Goal: Task Accomplishment & Management: Use online tool/utility

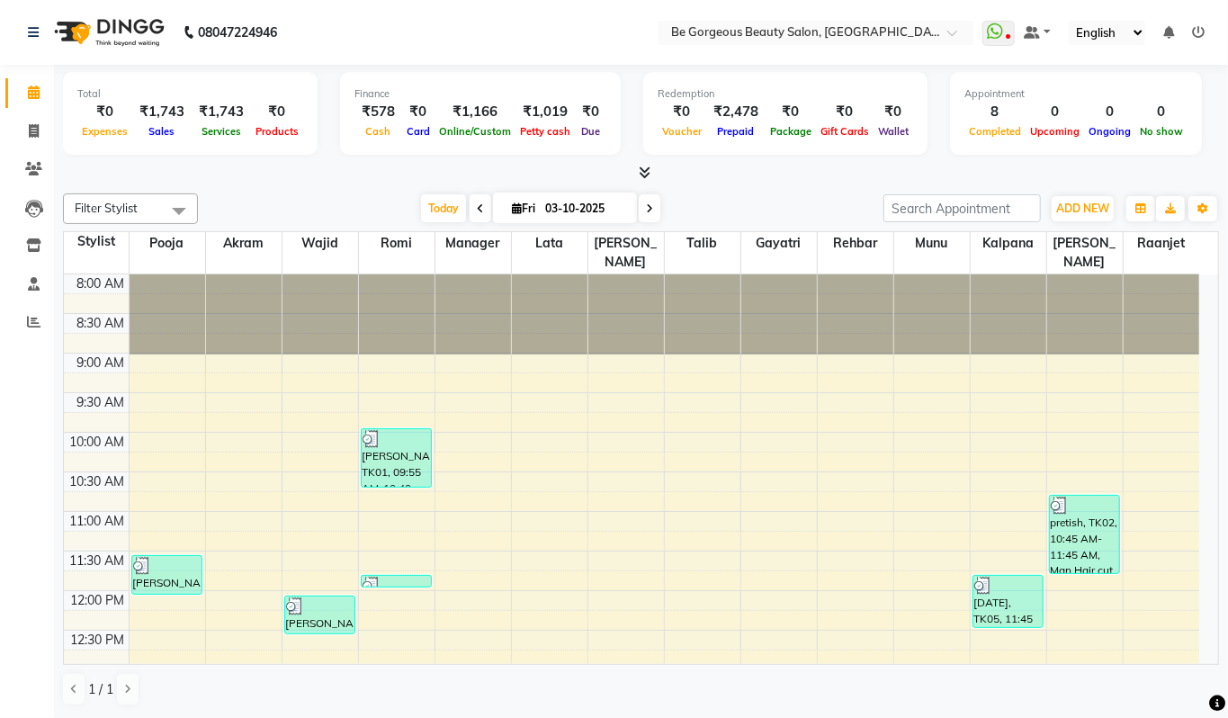
scroll to position [483, 0]
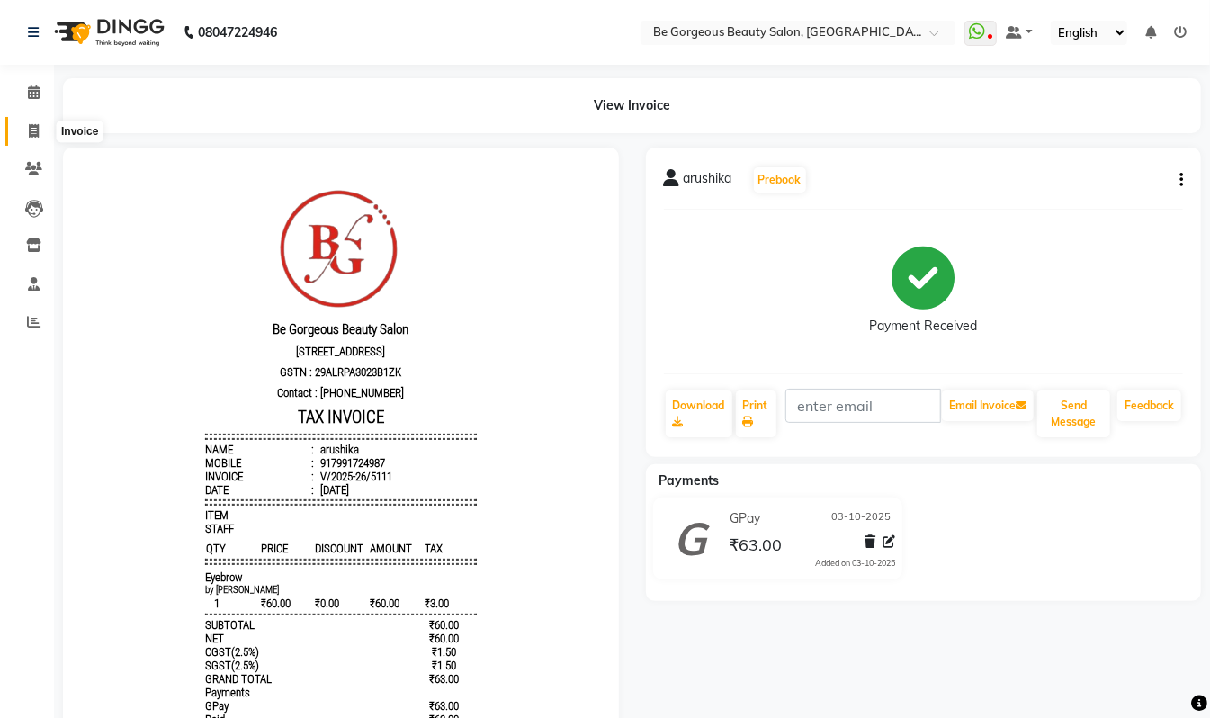
click at [30, 130] on icon at bounding box center [34, 130] width 10 height 13
select select "service"
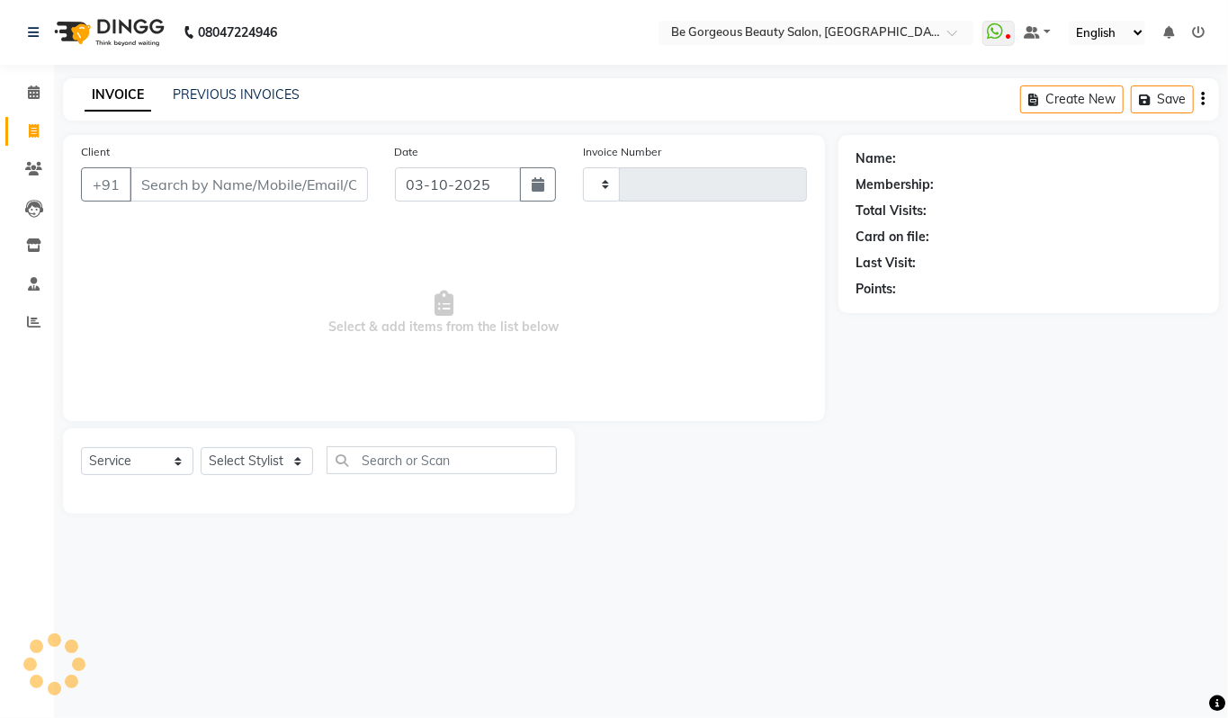
type input "5113"
select select "5405"
click at [246, 450] on select "Select Stylist" at bounding box center [257, 461] width 112 height 28
select select "90705"
click at [201, 447] on select "Select Stylist [PERSON_NAME] [PERSON_NAME] Manager Munu [PERSON_NAME] Rehbar [P…" at bounding box center [257, 461] width 112 height 28
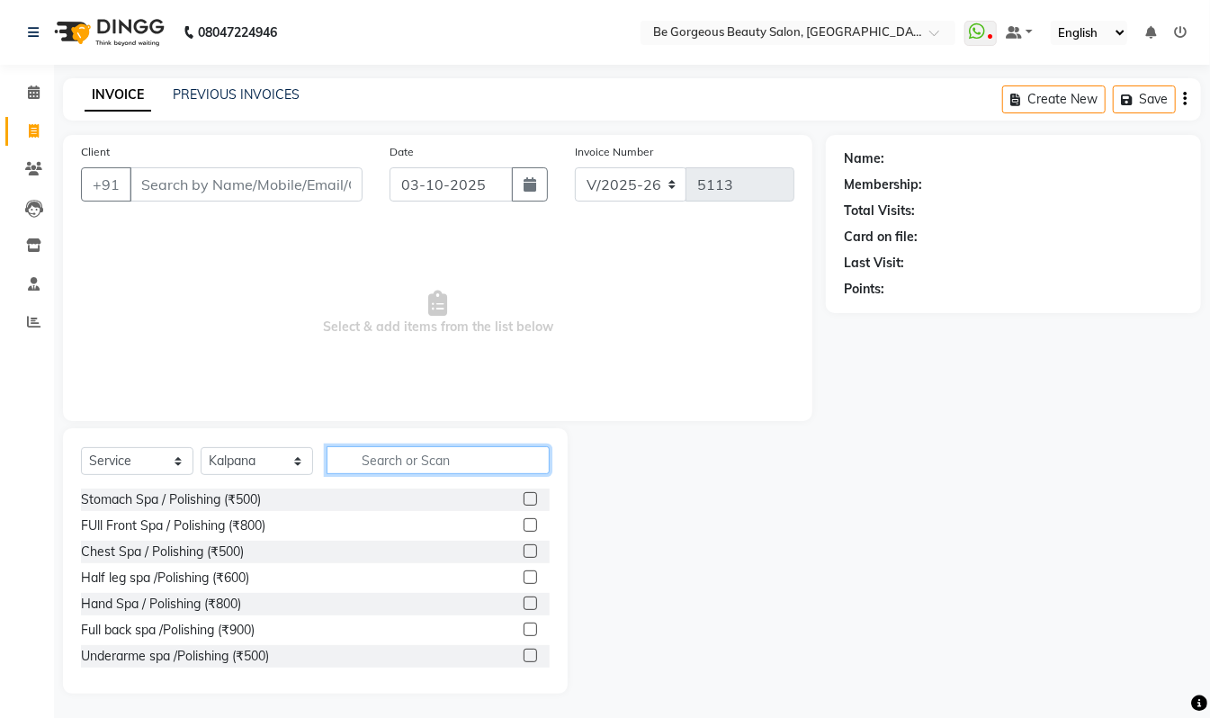
click at [444, 457] on input "text" at bounding box center [437, 460] width 223 height 28
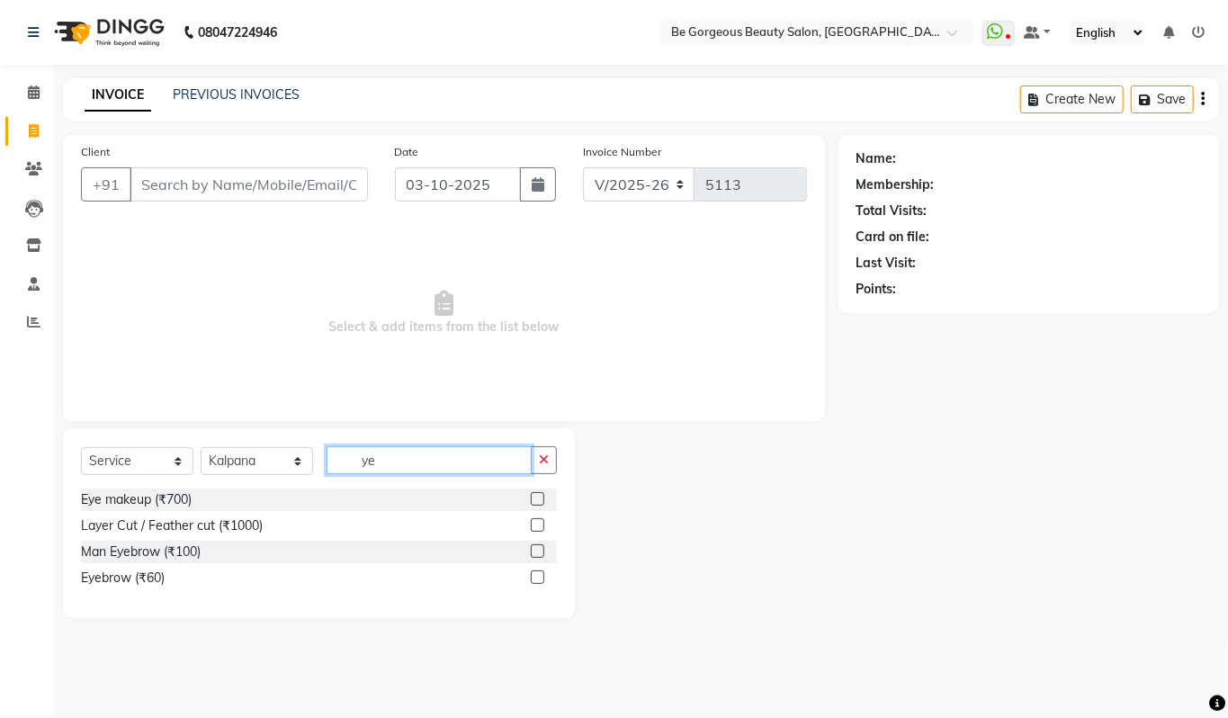
type input "ye"
click at [235, 577] on div "Eyebrow (₹60)" at bounding box center [319, 578] width 476 height 22
click at [110, 574] on div "Eyebrow (₹60)" at bounding box center [123, 577] width 84 height 19
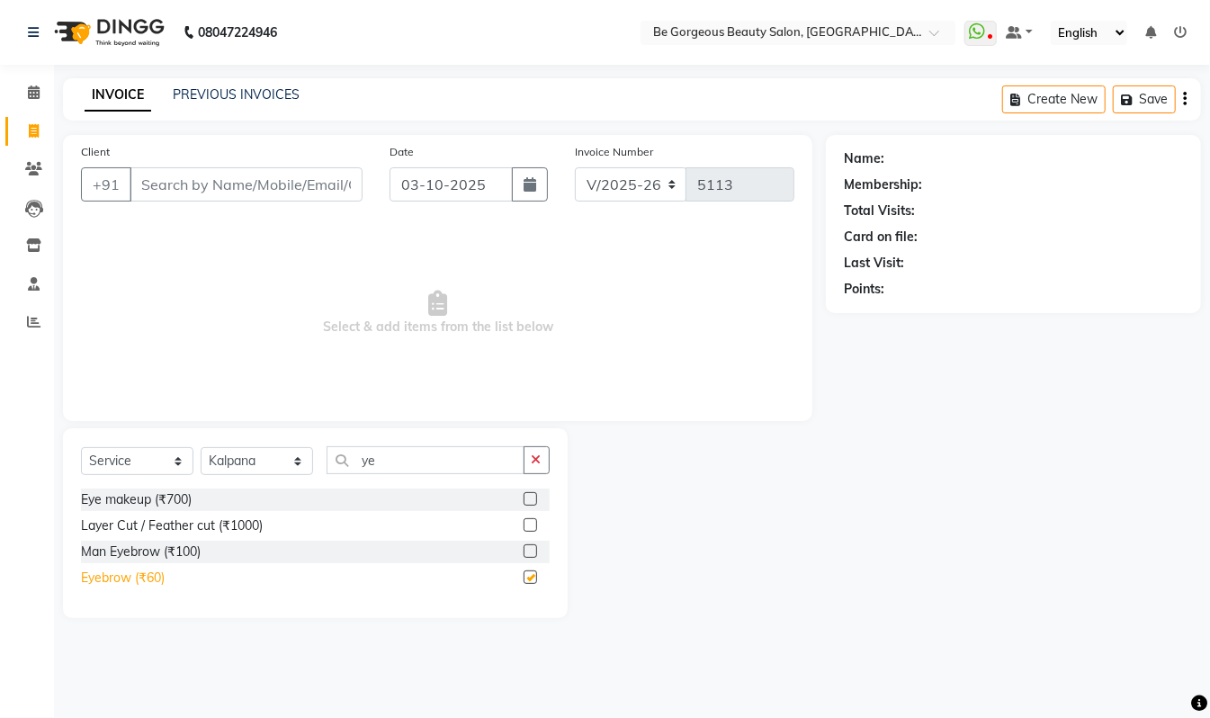
checkbox input "false"
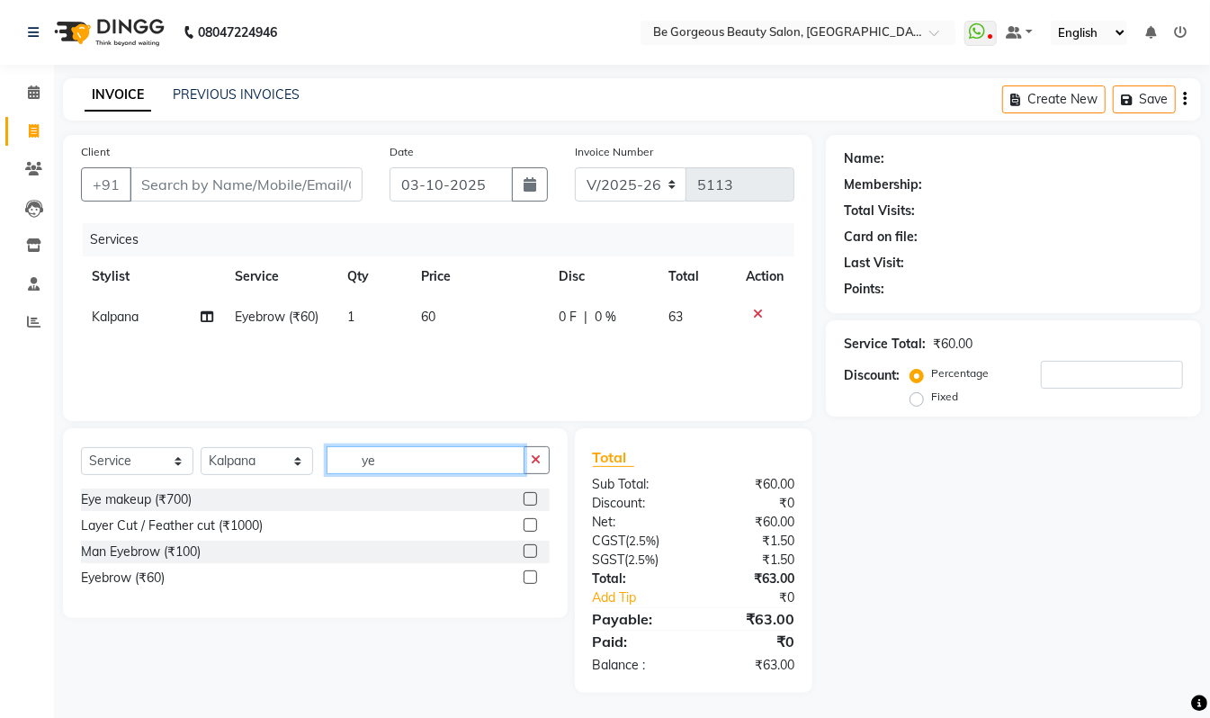
click at [472, 468] on input "ye" at bounding box center [425, 460] width 198 height 28
type input "y"
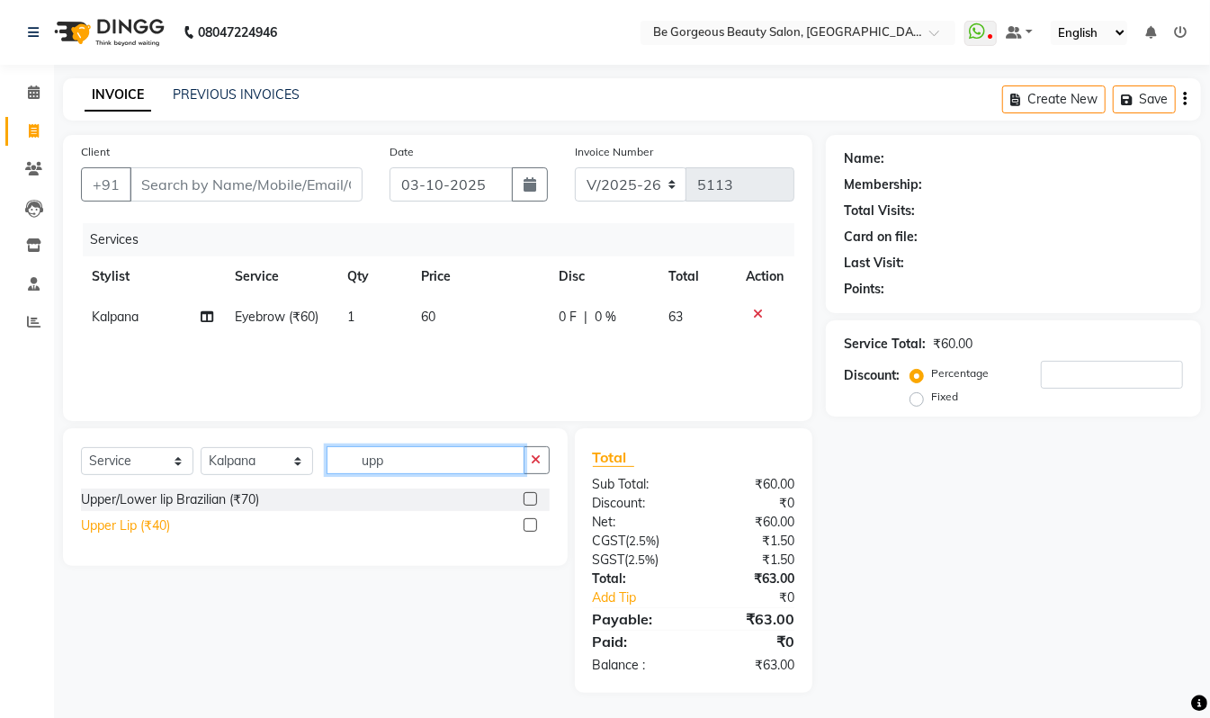
type input "upp"
click at [146, 520] on div "Upper Lip (₹40)" at bounding box center [125, 525] width 89 height 19
checkbox input "false"
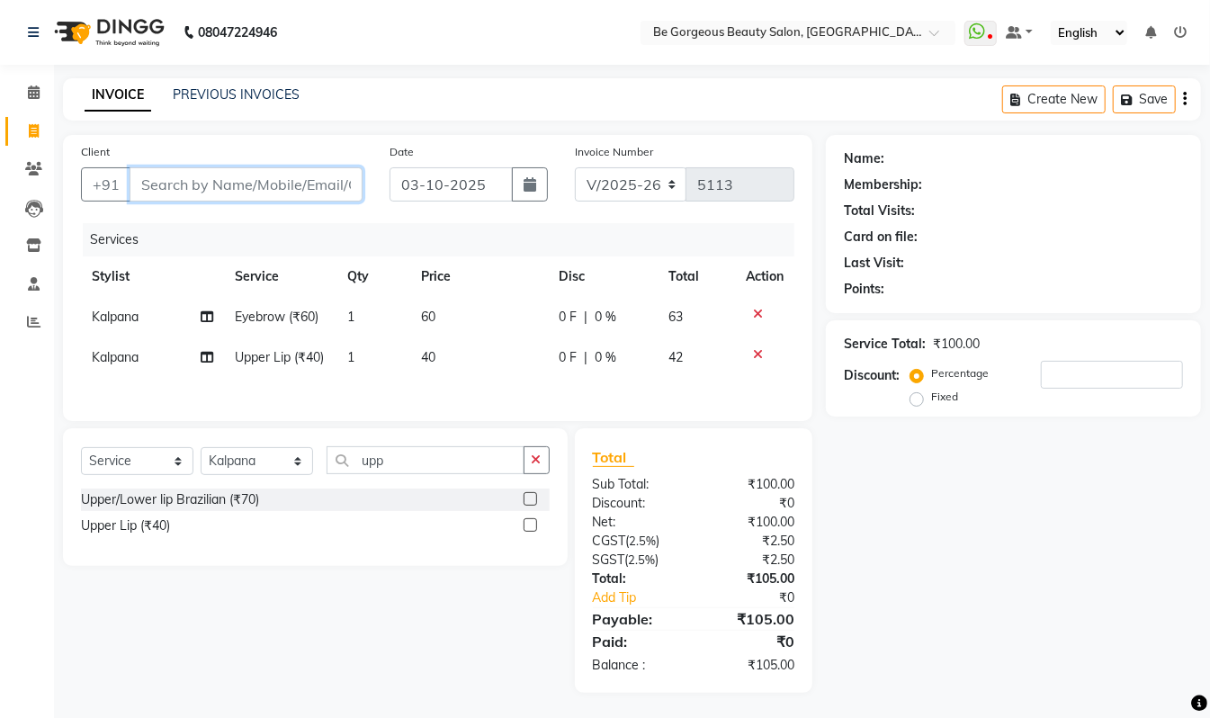
drag, startPoint x: 302, startPoint y: 174, endPoint x: 292, endPoint y: 228, distance: 55.7
click at [300, 187] on input "Client" at bounding box center [246, 184] width 233 height 34
type input "8"
type input "0"
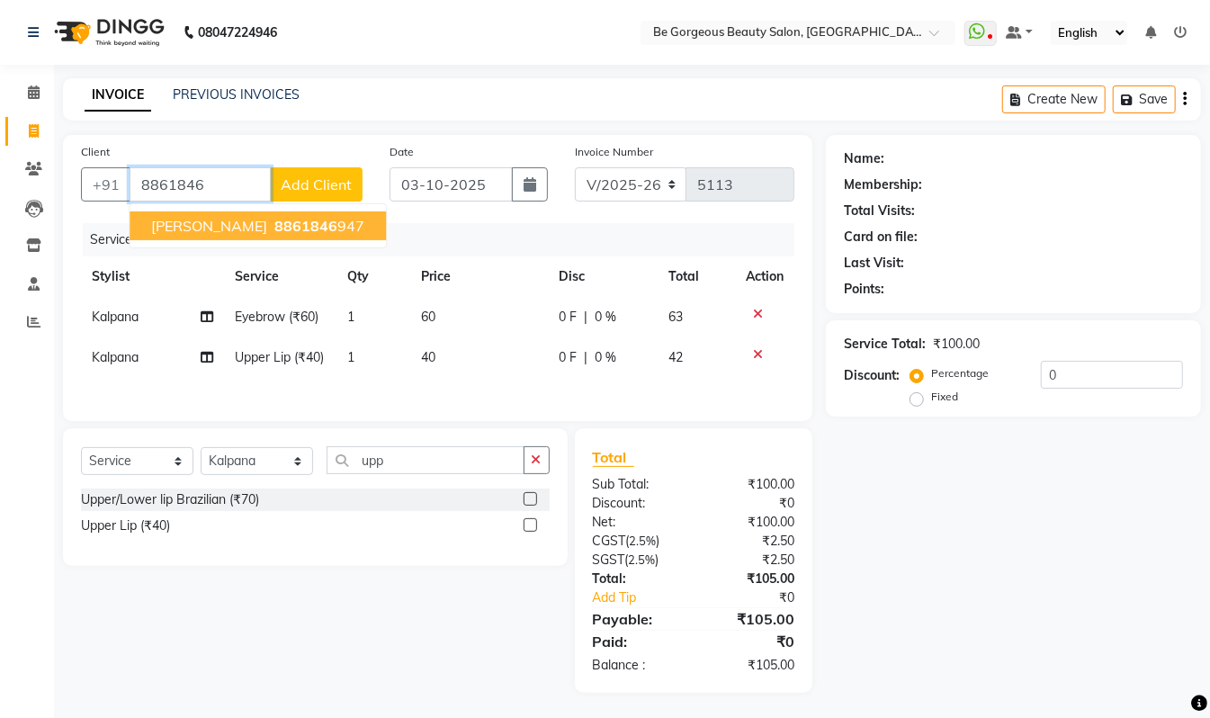
click at [274, 220] on span "8861846" at bounding box center [305, 226] width 63 height 18
type input "8861846947"
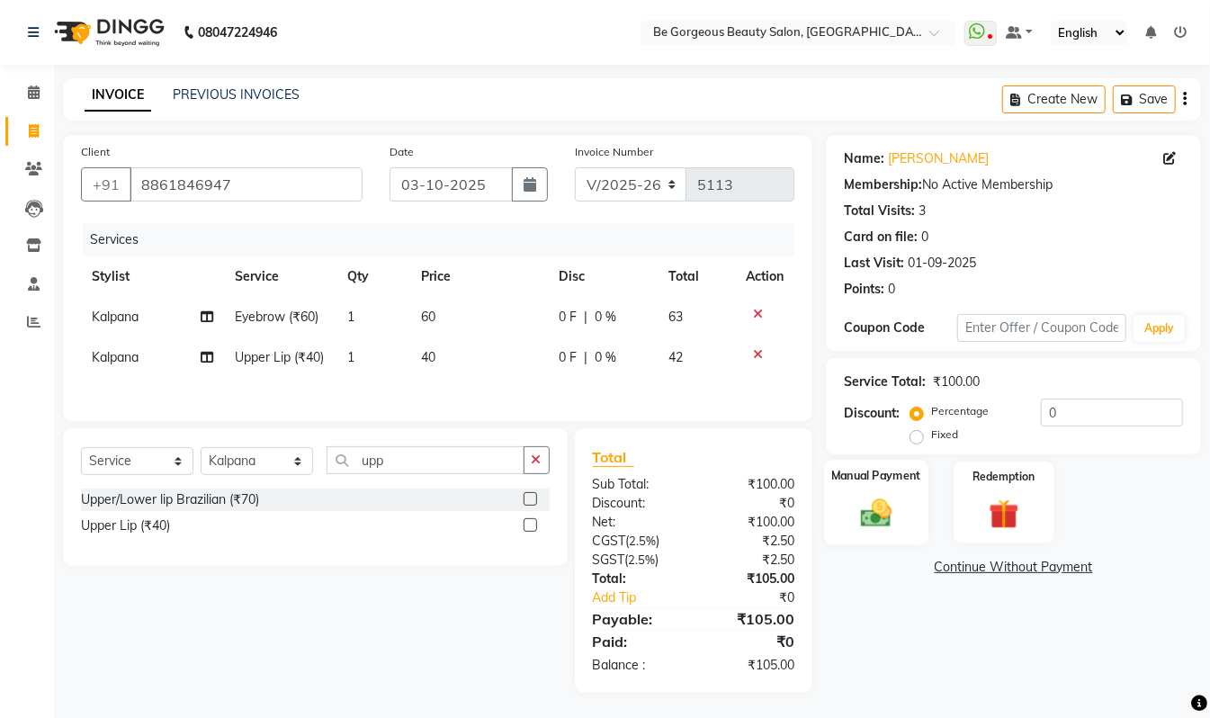
click at [869, 505] on img at bounding box center [876, 513] width 50 height 36
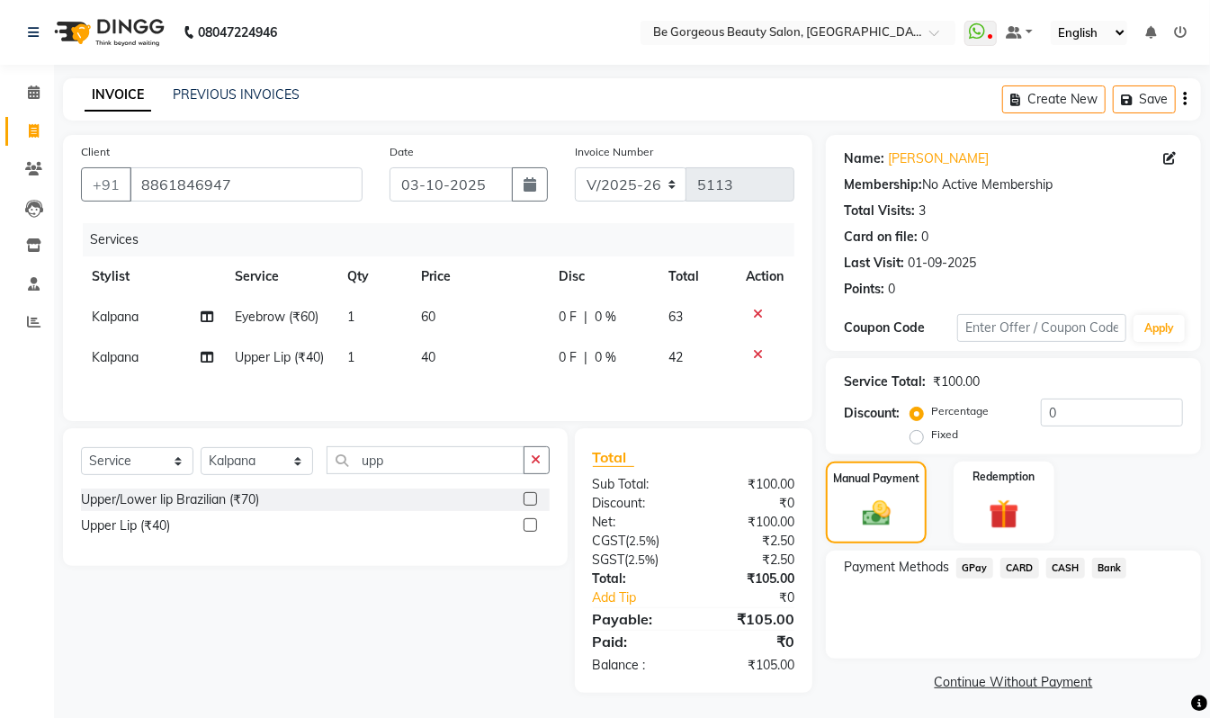
click at [968, 559] on span "GPay" at bounding box center [974, 568] width 37 height 21
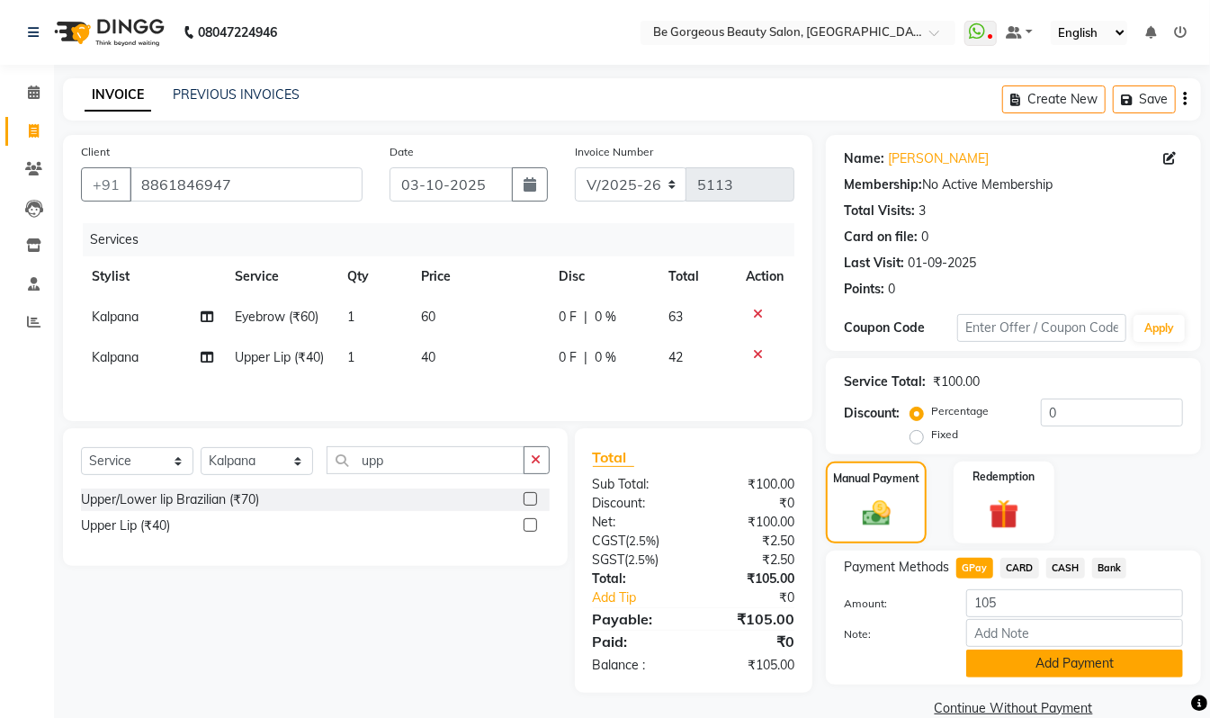
click at [1092, 666] on button "Add Payment" at bounding box center [1074, 663] width 217 height 28
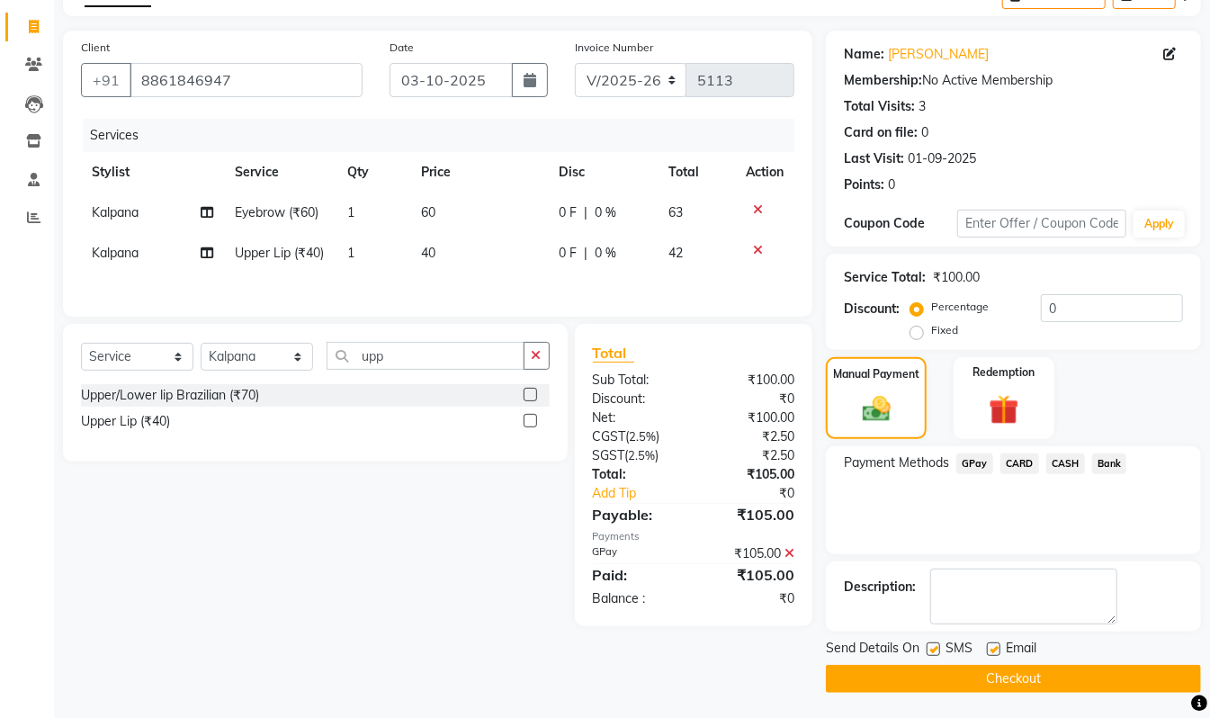
scroll to position [106, 0]
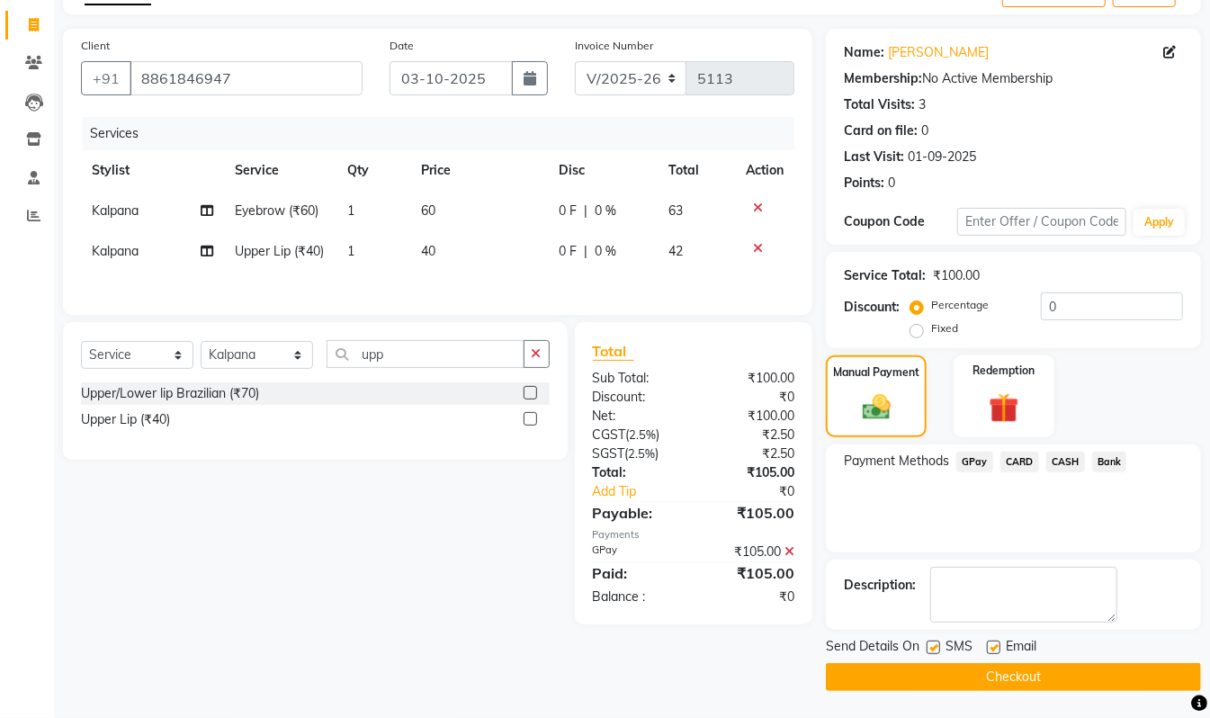
click at [1090, 677] on button "Checkout" at bounding box center [1013, 677] width 375 height 28
